Goal: Task Accomplishment & Management: Use online tool/utility

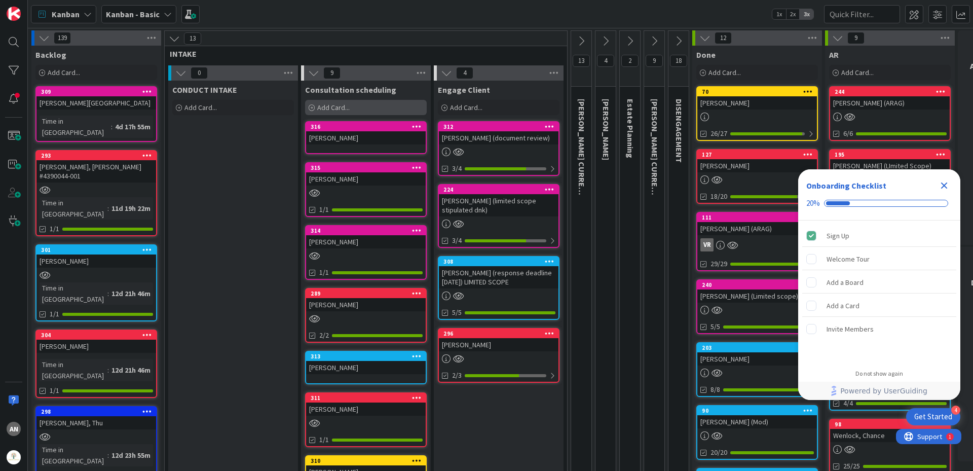
click at [328, 106] on span "Add Card..." at bounding box center [333, 107] width 32 height 9
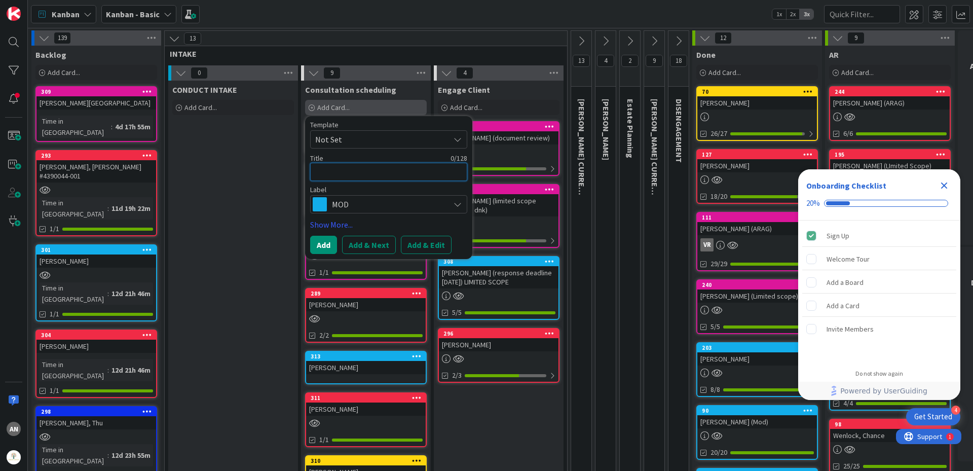
type textarea "B"
type textarea "x"
type textarea "Ba"
type textarea "x"
type textarea "Bar"
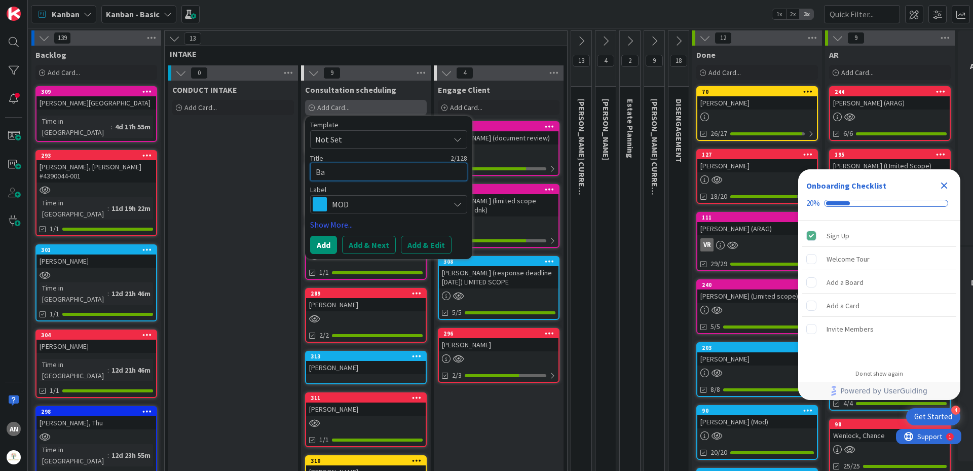
type textarea "x"
type textarea "Bart"
type textarea "x"
type textarea "[PERSON_NAME]"
type textarea "x"
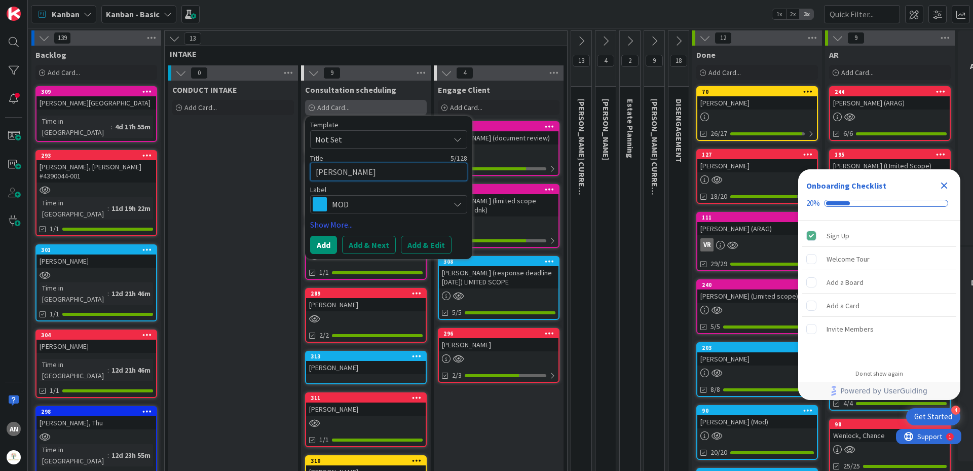
type textarea "[PERSON_NAME]"
type textarea "x"
type textarea "[PERSON_NAME]"
type textarea "x"
type textarea "Bartleym"
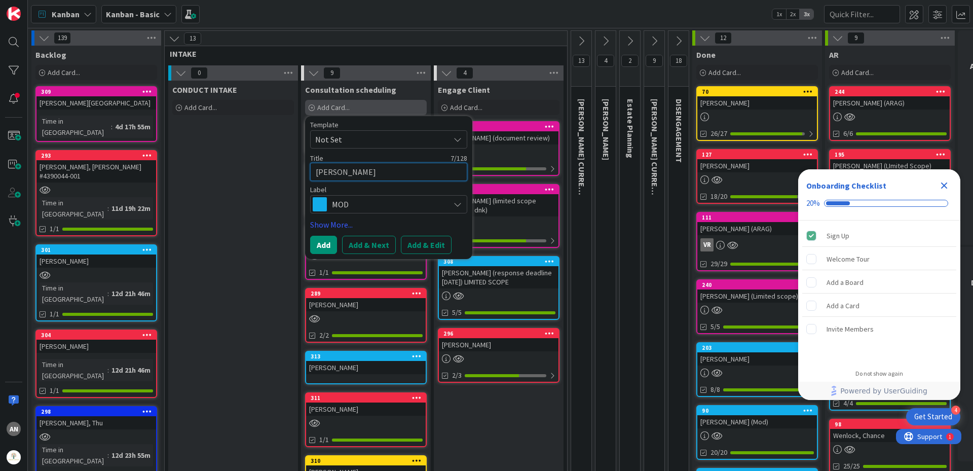
type textarea "x"
type textarea "[PERSON_NAME]"
type textarea "x"
type textarea "[PERSON_NAME],"
type textarea "x"
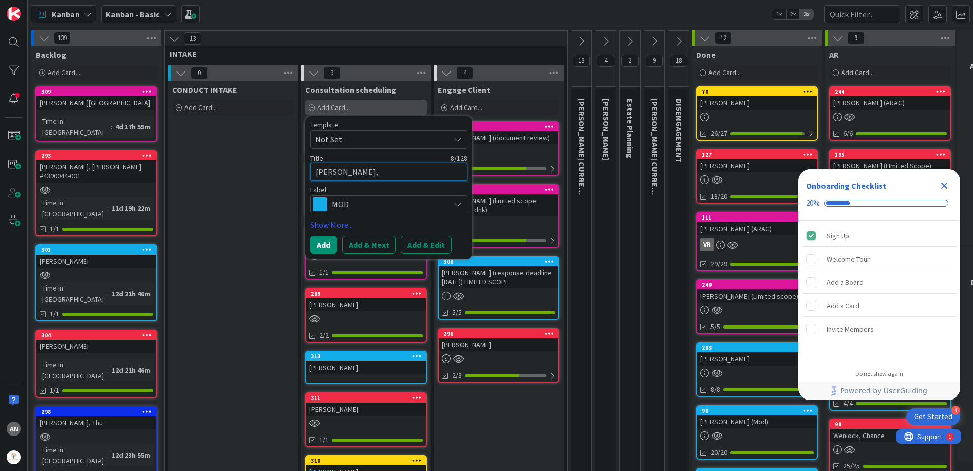
type textarea "[PERSON_NAME],"
type textarea "x"
type textarea "[PERSON_NAME], M"
type textarea "x"
type textarea "[PERSON_NAME], Mi"
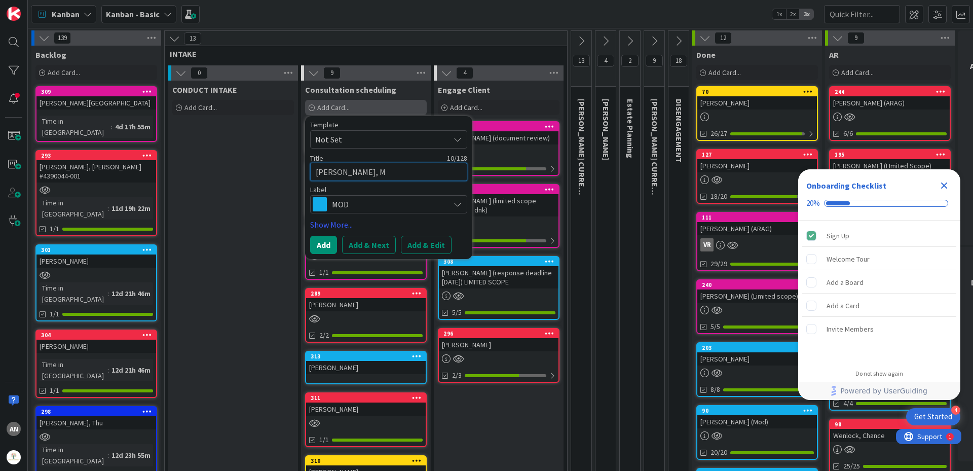
type textarea "x"
type textarea "[PERSON_NAME], Mic"
type textarea "x"
type textarea "[PERSON_NAME], Mich"
type textarea "x"
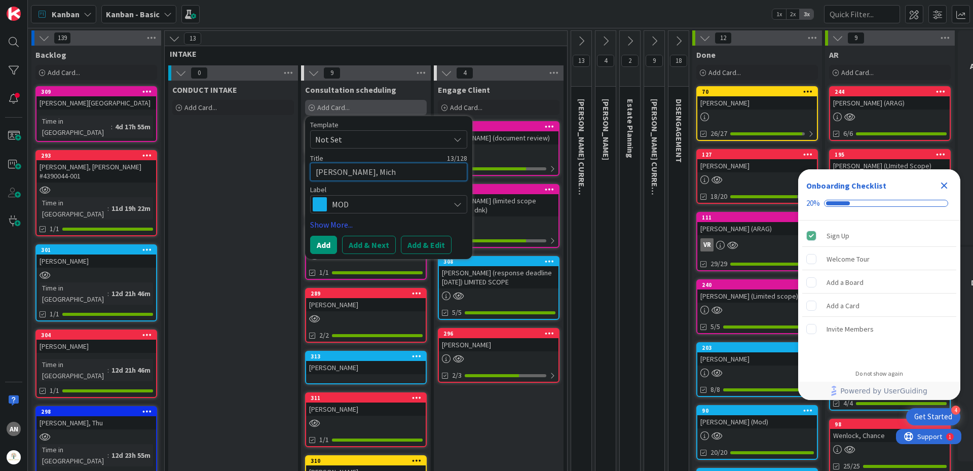
type textarea "[PERSON_NAME]"
type textarea "x"
type textarea "[PERSON_NAME]"
type textarea "x"
type textarea "[PERSON_NAME]"
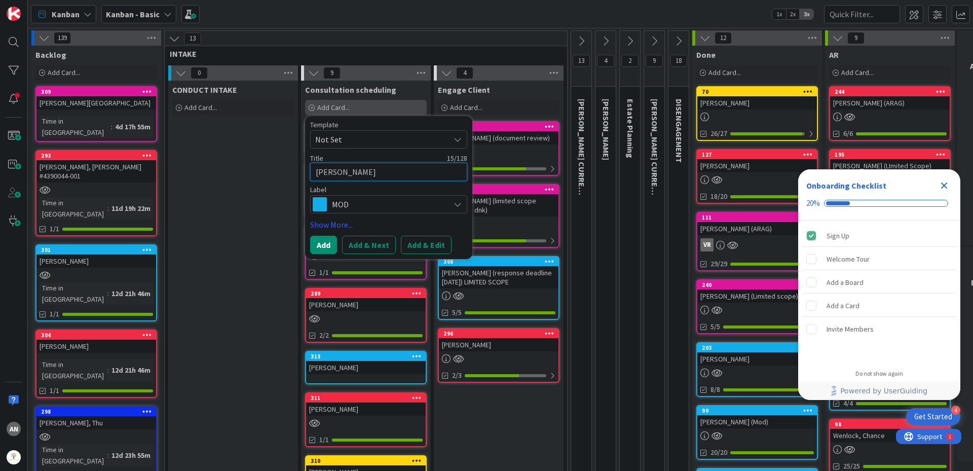
type textarea "x"
type textarea "[PERSON_NAME]"
click at [357, 211] on span "MOD" at bounding box center [388, 204] width 112 height 14
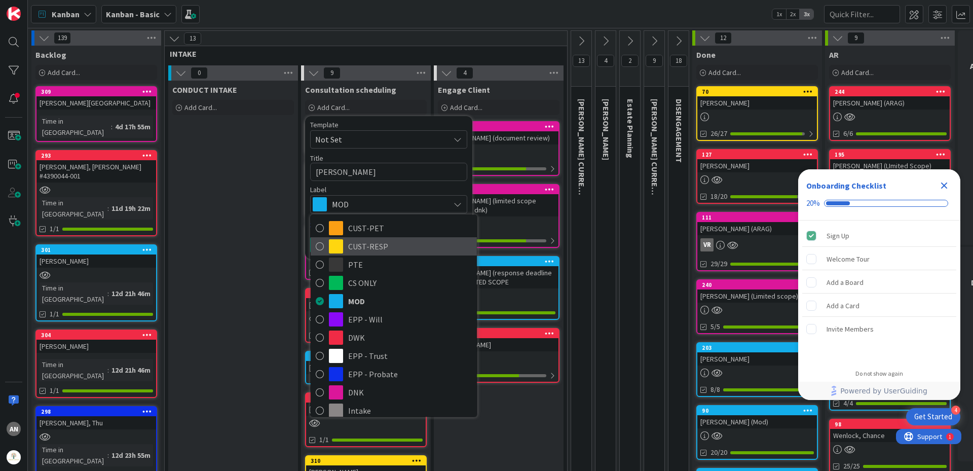
click at [373, 247] on span "CUST-RESP" at bounding box center [410, 246] width 124 height 15
type textarea "x"
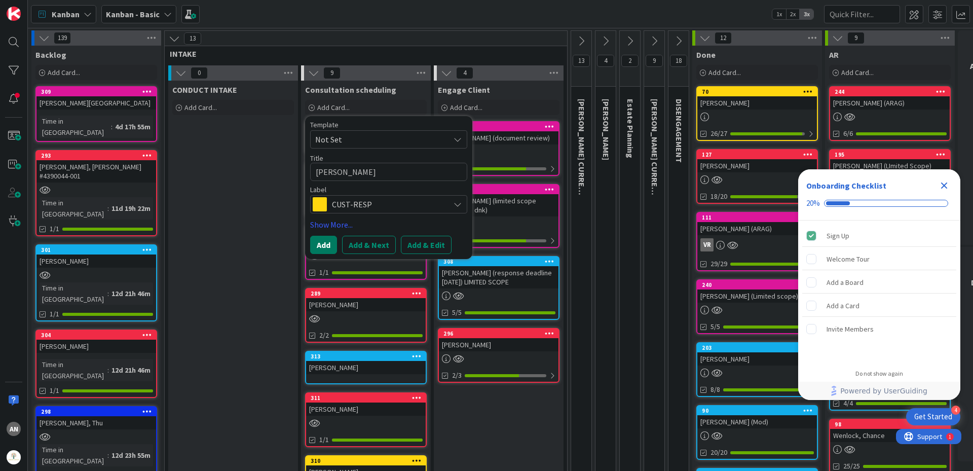
click at [319, 240] on button "Add" at bounding box center [323, 245] width 27 height 18
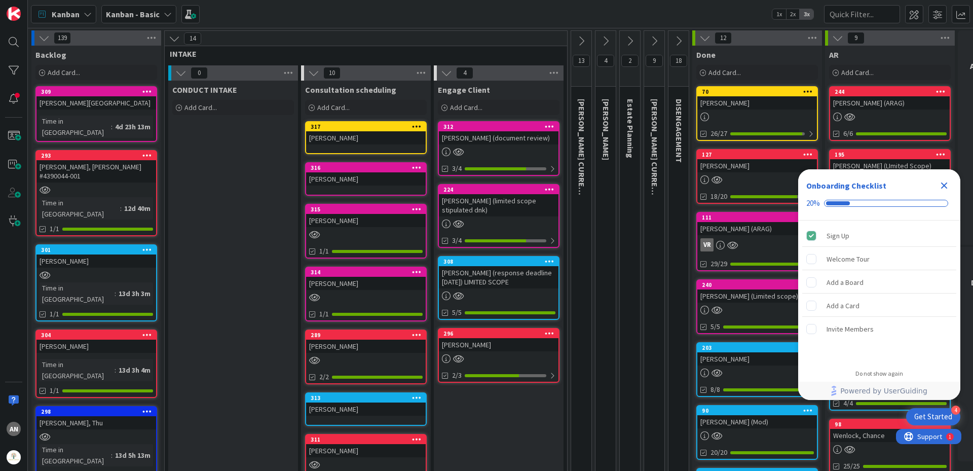
click at [335, 142] on div "[PERSON_NAME]" at bounding box center [366, 137] width 120 height 13
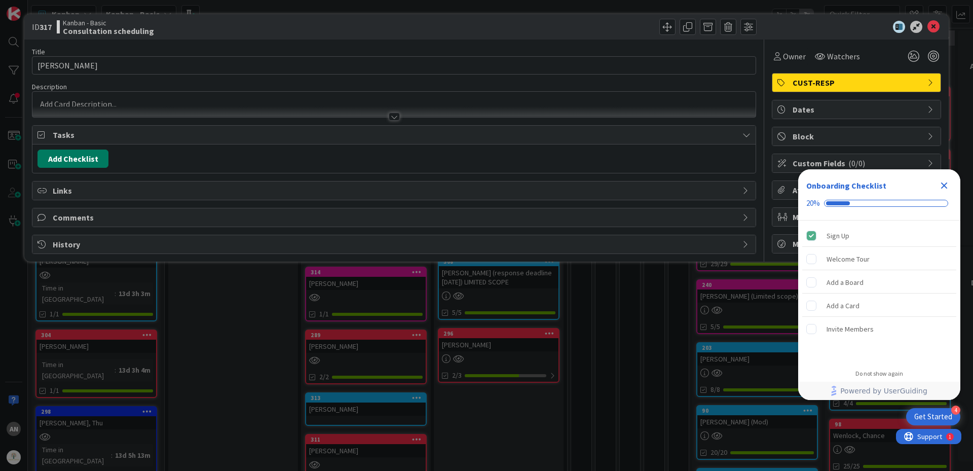
click at [67, 163] on button "Add Checklist" at bounding box center [72, 158] width 71 height 18
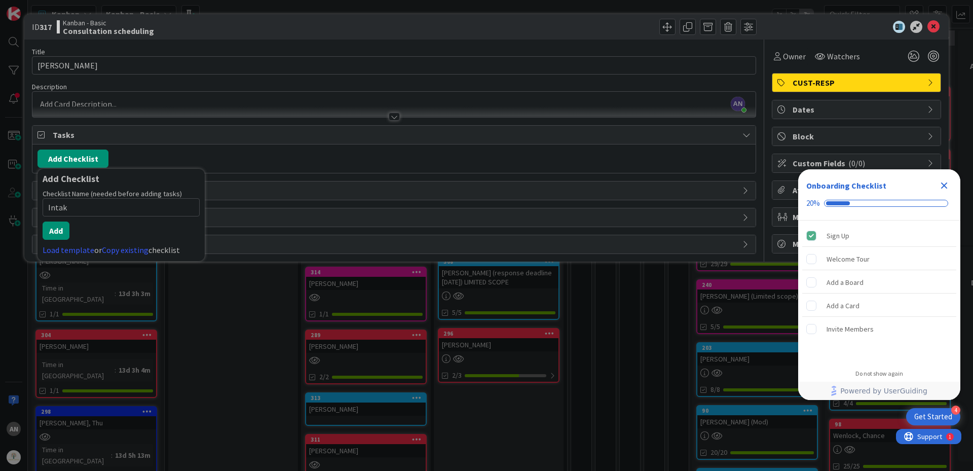
type input "Intake"
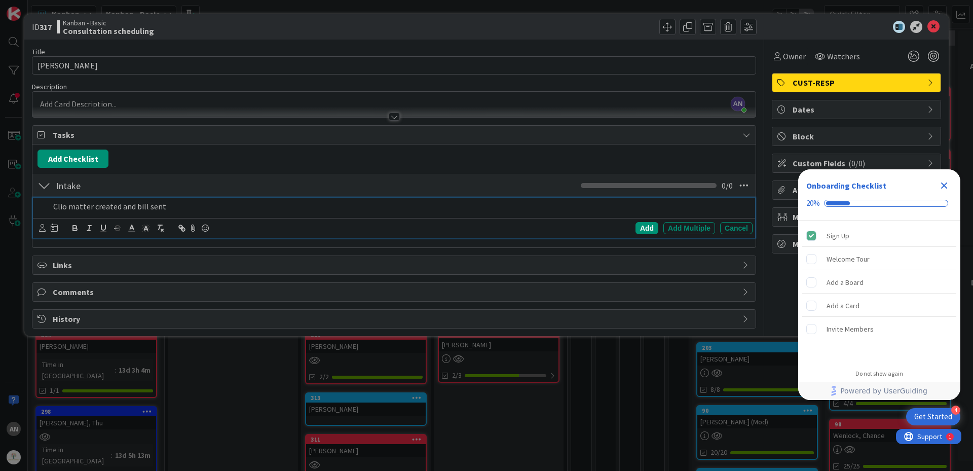
click at [44, 234] on div at bounding box center [48, 228] width 19 height 12
click at [42, 229] on icon at bounding box center [42, 228] width 7 height 8
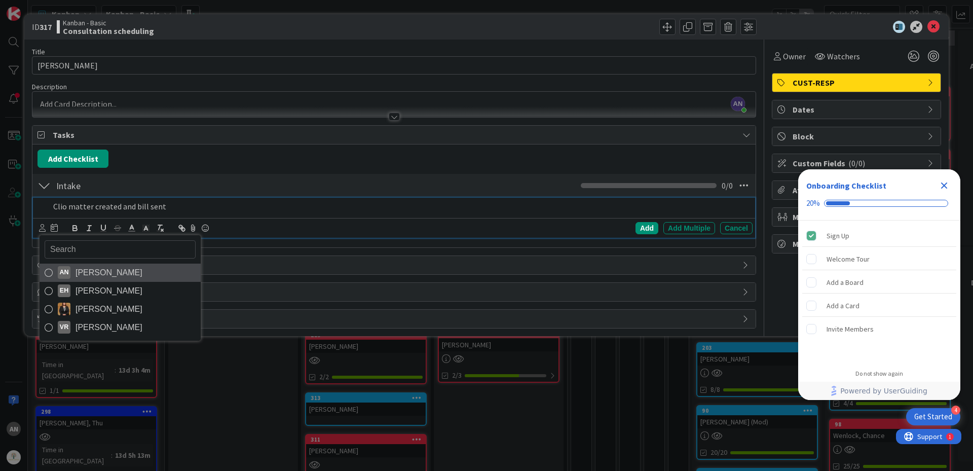
click at [104, 270] on span "[PERSON_NAME]" at bounding box center [108, 272] width 67 height 15
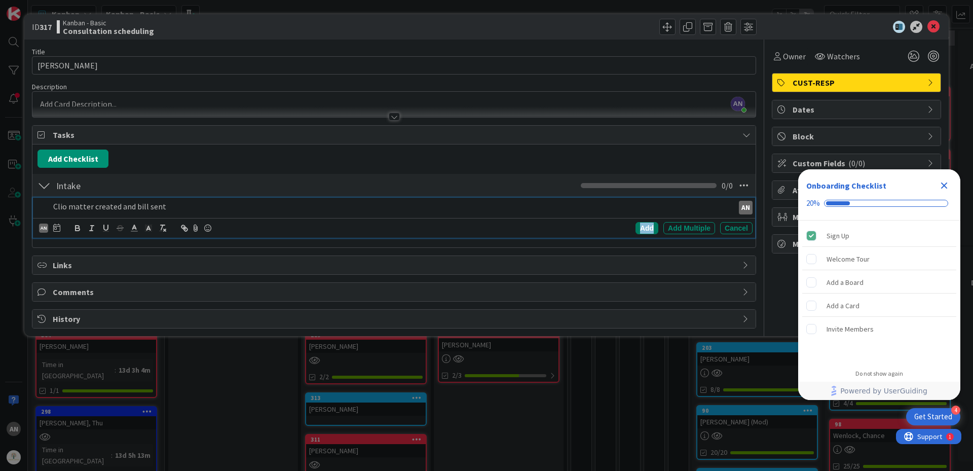
click at [646, 231] on div "Add" at bounding box center [646, 228] width 23 height 12
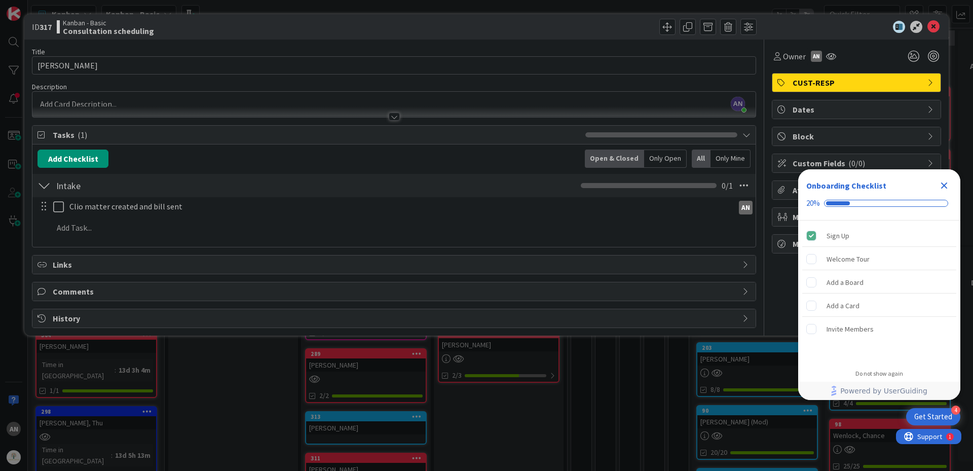
click at [946, 182] on icon "Close Checklist" at bounding box center [944, 185] width 7 height 7
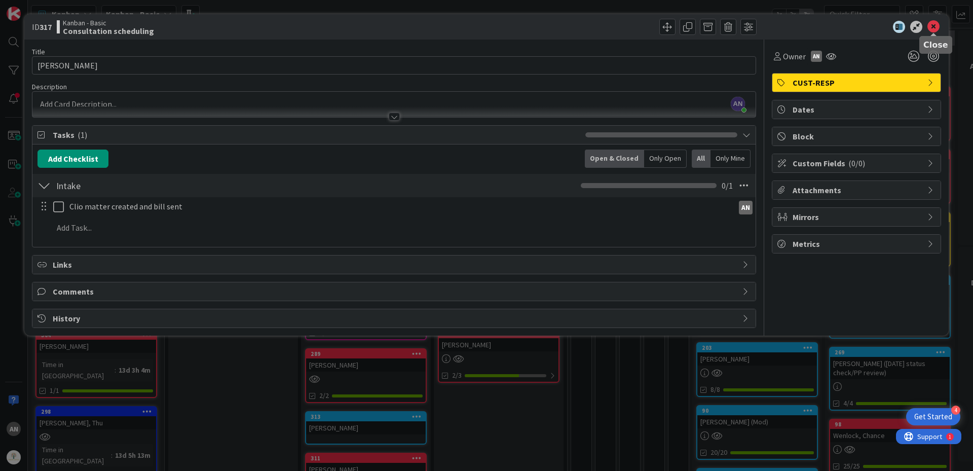
click at [929, 26] on icon at bounding box center [933, 27] width 12 height 12
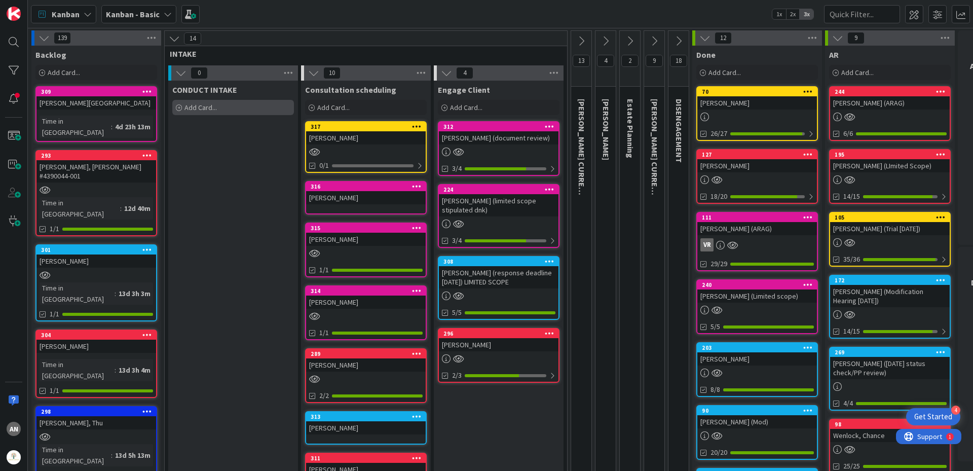
click at [209, 101] on div "Add Card..." at bounding box center [233, 107] width 122 height 15
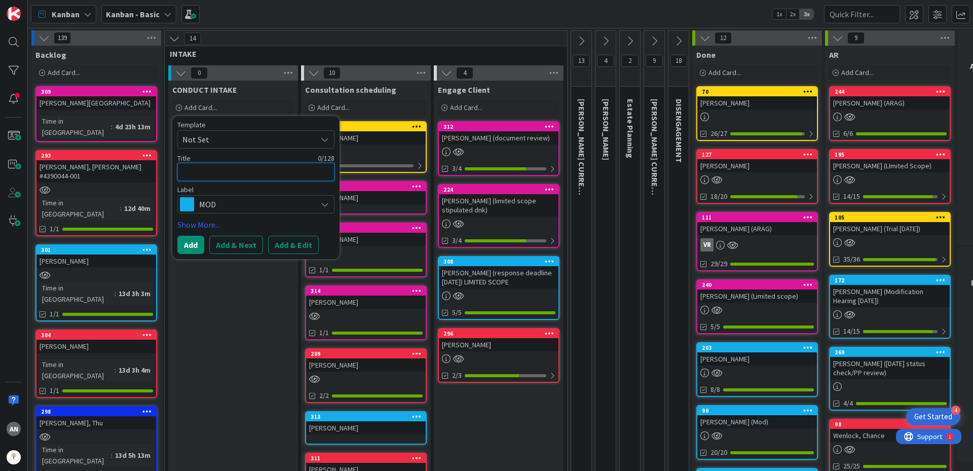
type textarea "x"
type textarea "S"
type textarea "x"
type textarea "St"
type textarea "x"
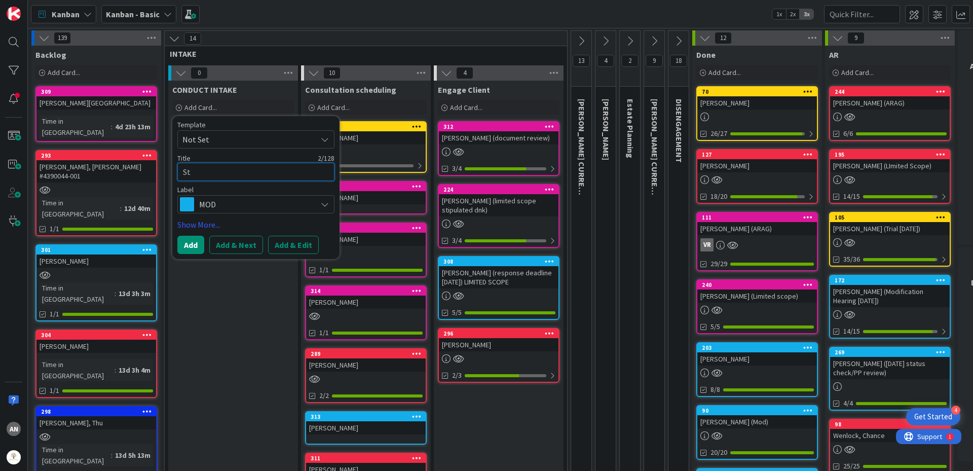
type textarea "Sti"
type textarea "x"
type textarea "Stin"
type textarea "x"
type textarea "[PERSON_NAME]"
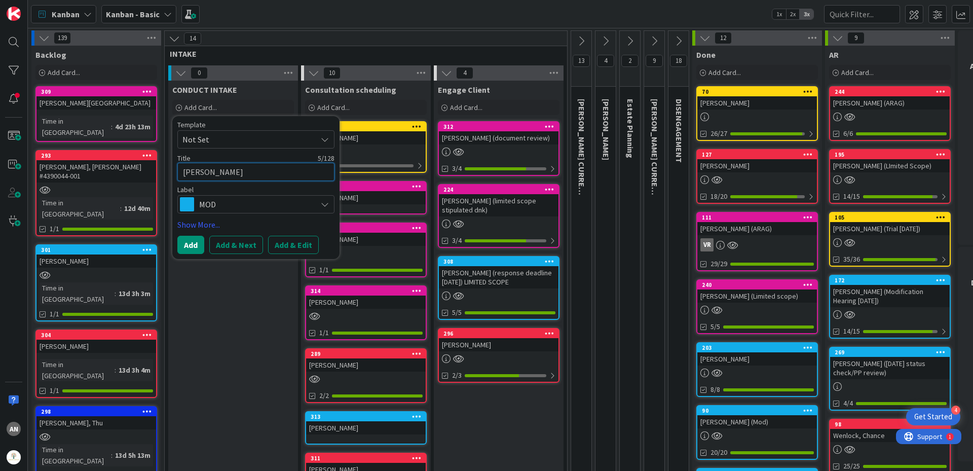
type textarea "x"
type textarea "[PERSON_NAME],"
type textarea "x"
type textarea "[PERSON_NAME],"
type textarea "x"
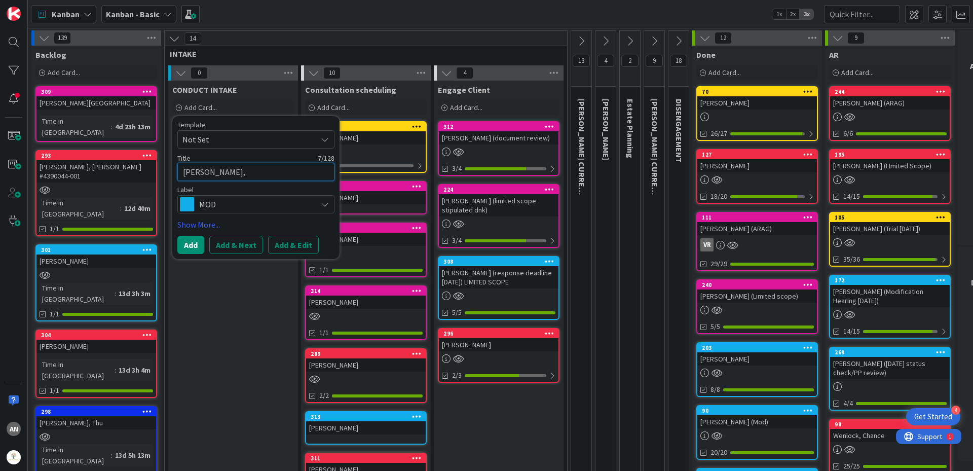
type textarea "[PERSON_NAME], M"
type textarea "x"
type textarea "[PERSON_NAME], Ma"
type textarea "x"
type textarea "[PERSON_NAME], Mad"
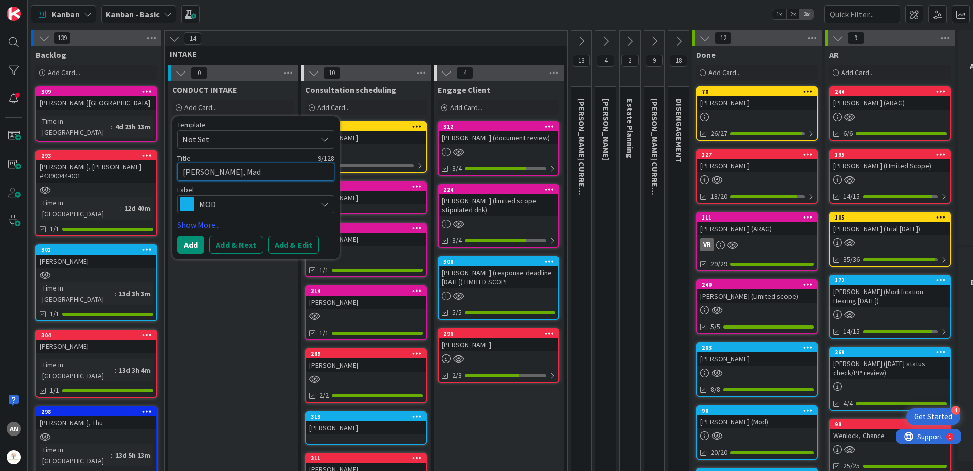
type textarea "x"
type textarea "[PERSON_NAME]"
type textarea "x"
type textarea "[PERSON_NAME]"
type textarea "x"
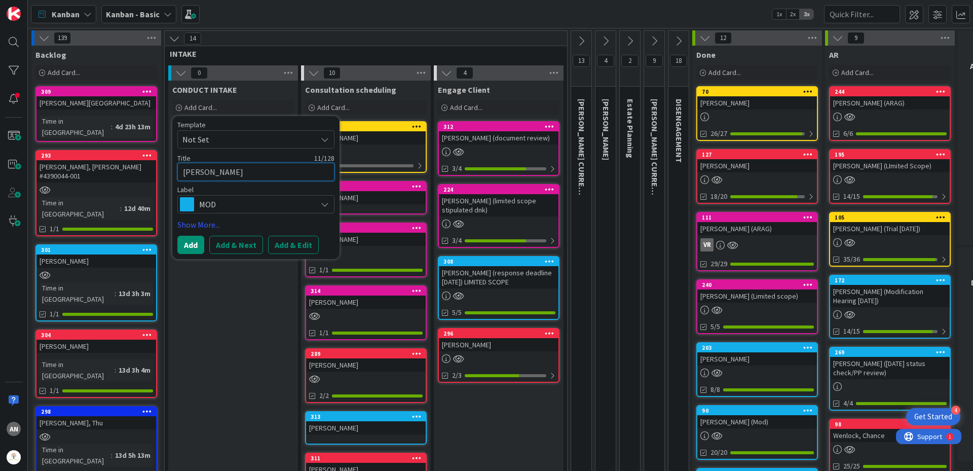
type textarea "[PERSON_NAME], Madiso"
type textarea "x"
type textarea "[PERSON_NAME], [GEOGRAPHIC_DATA]"
click at [236, 203] on span "MOD" at bounding box center [255, 204] width 112 height 14
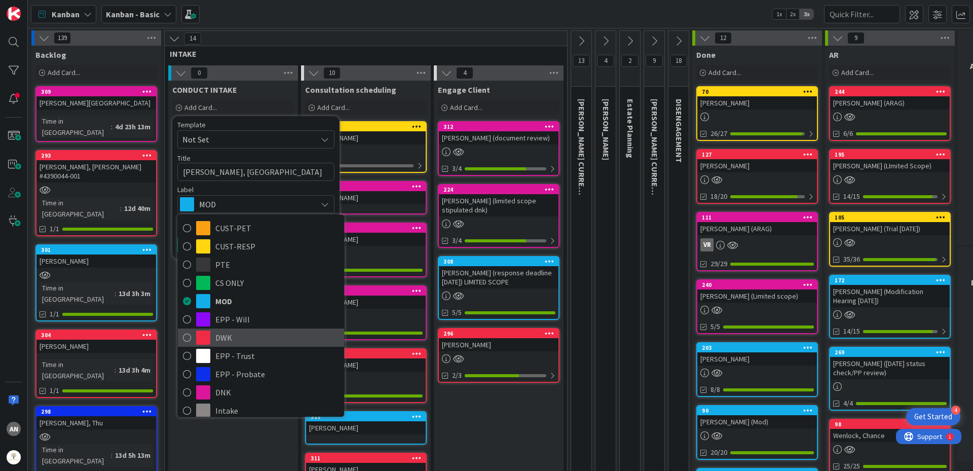
click at [231, 339] on span "DWK" at bounding box center [277, 337] width 124 height 15
type textarea "x"
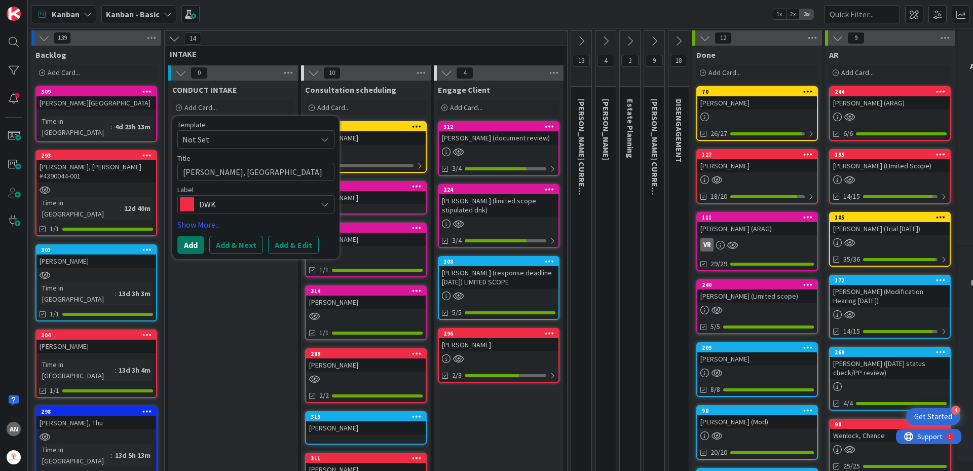
click at [192, 248] on button "Add" at bounding box center [190, 245] width 27 height 18
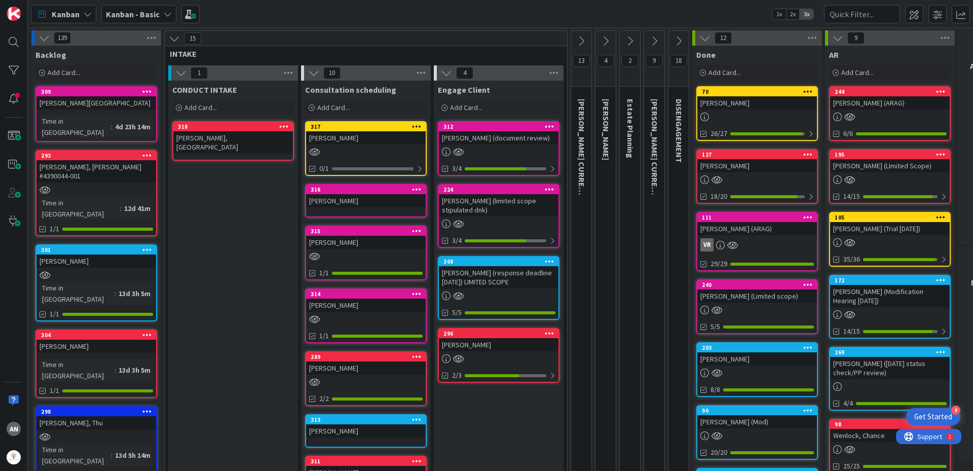
click at [337, 142] on div "[PERSON_NAME]" at bounding box center [366, 137] width 120 height 13
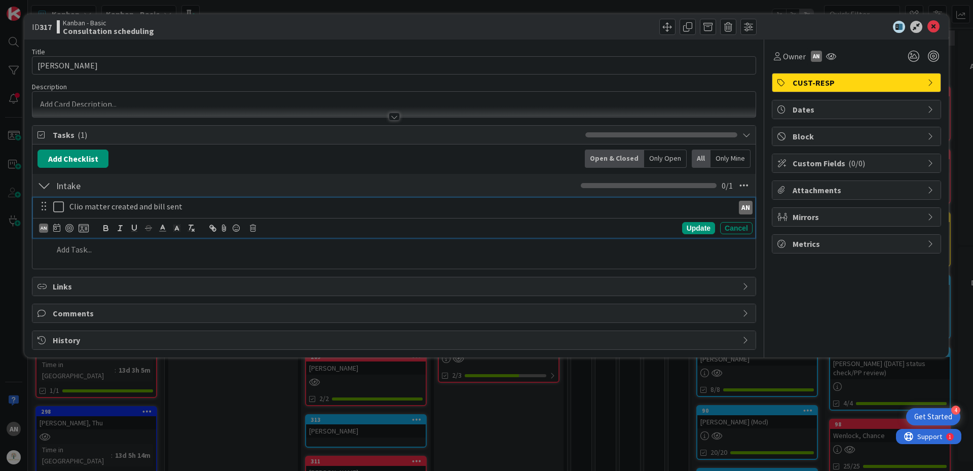
click at [54, 208] on icon at bounding box center [58, 207] width 11 height 12
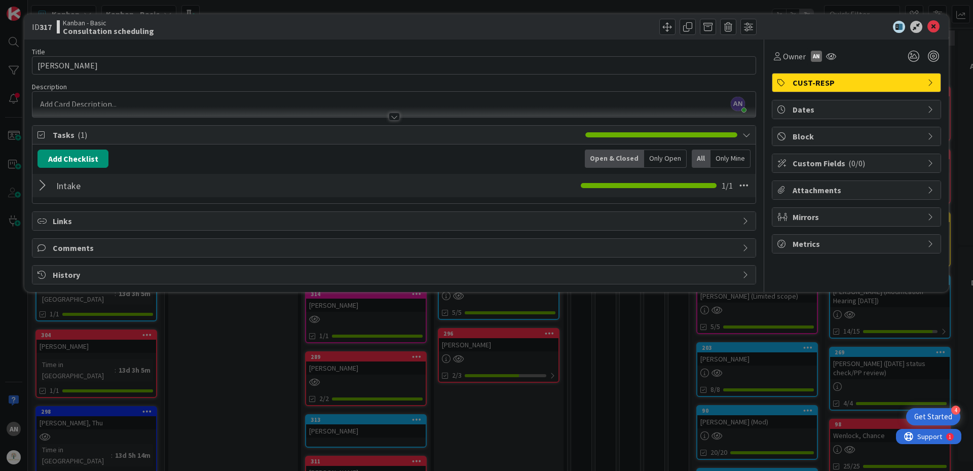
click at [219, 382] on div "ID 317 Kanban - Basic Consultation scheduling Title 16 / 128 [PERSON_NAME] Desc…" at bounding box center [486, 235] width 973 height 471
